Goal: Task Accomplishment & Management: Manage account settings

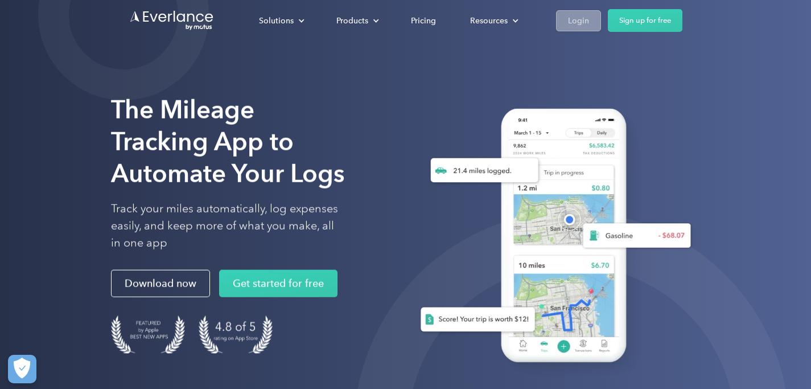
click at [580, 26] on div "Login" at bounding box center [578, 21] width 21 height 14
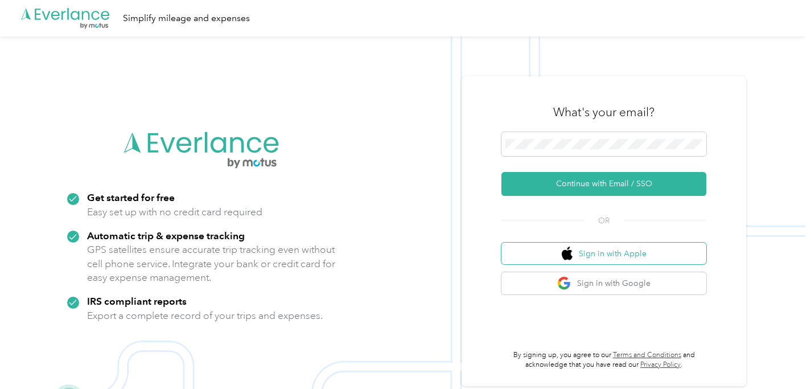
click at [583, 251] on button "Sign in with Apple" at bounding box center [603, 253] width 205 height 22
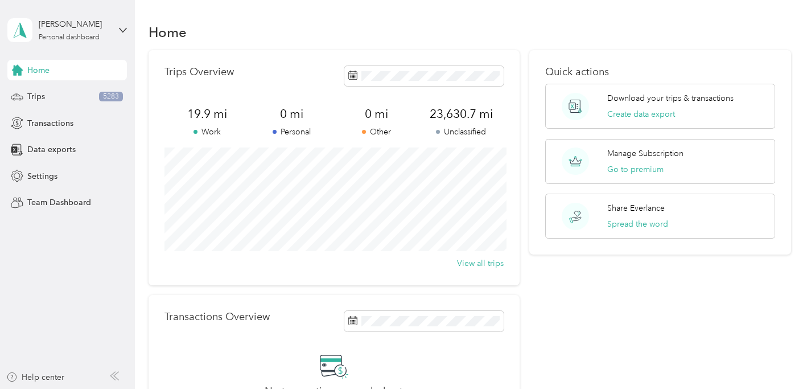
click at [111, 34] on div "[PERSON_NAME] Personal dashboard" at bounding box center [66, 30] width 119 height 40
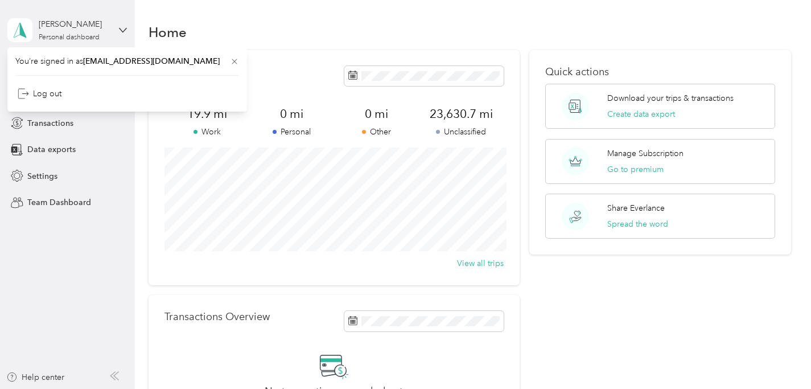
click at [111, 34] on div "[PERSON_NAME] Personal dashboard" at bounding box center [66, 30] width 119 height 40
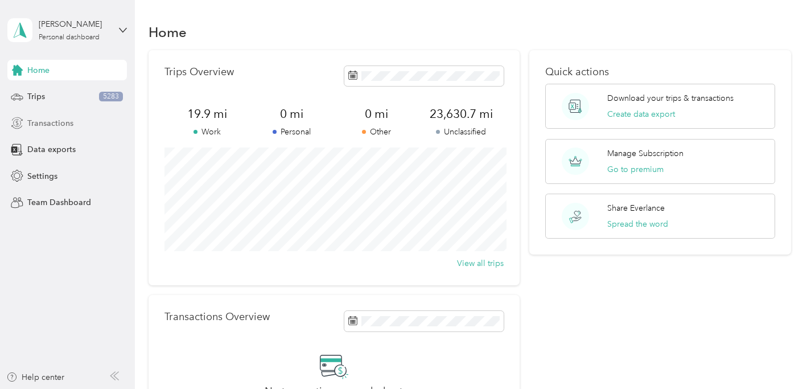
click at [51, 118] on span "Transactions" at bounding box center [50, 123] width 46 height 12
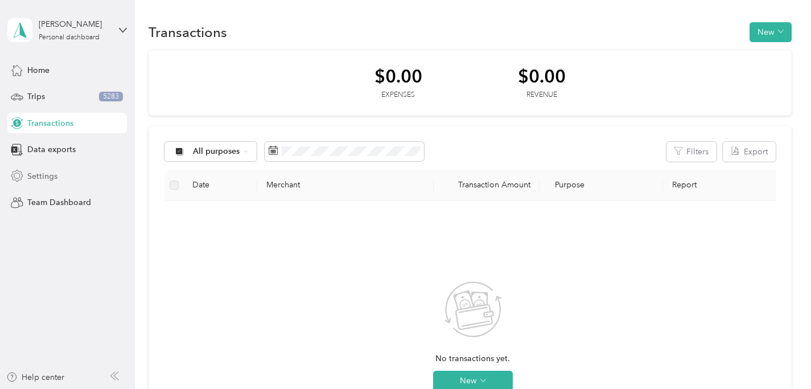
click at [48, 177] on span "Settings" at bounding box center [42, 176] width 30 height 12
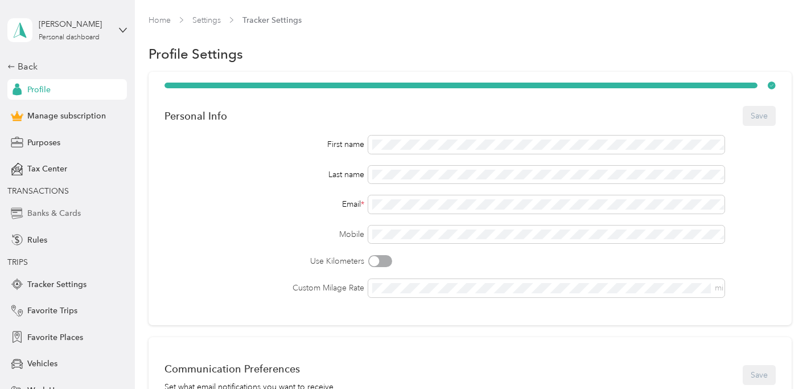
click at [55, 209] on span "Banks & Cards" at bounding box center [53, 213] width 53 height 12
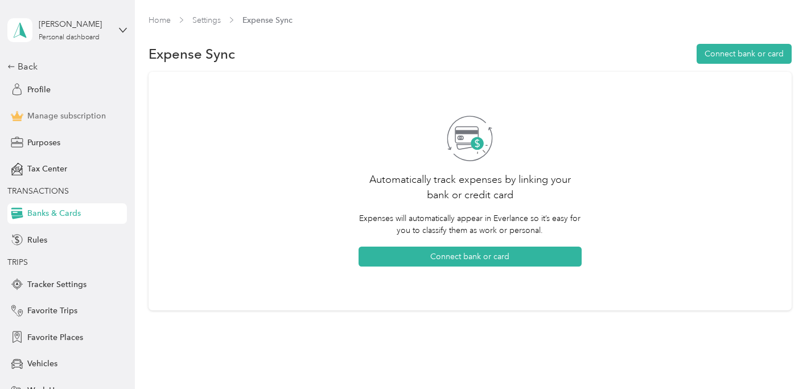
click at [67, 115] on span "Manage subscription" at bounding box center [66, 116] width 79 height 12
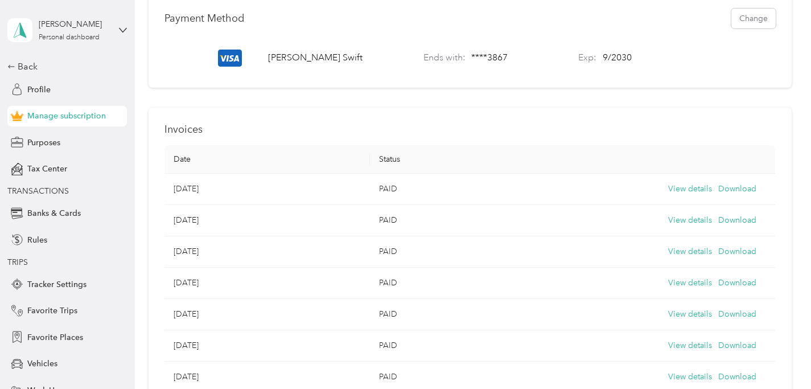
scroll to position [433, 0]
